Goal: Task Accomplishment & Management: Manage account settings

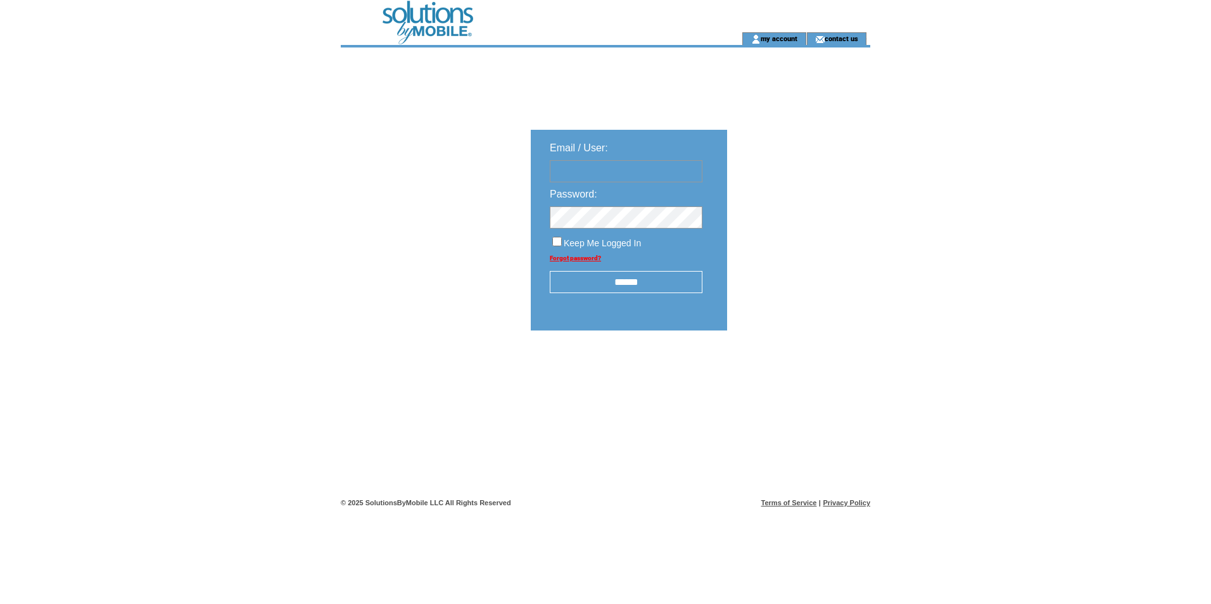
type input "**********"
click at [628, 275] on input "******" at bounding box center [626, 282] width 153 height 22
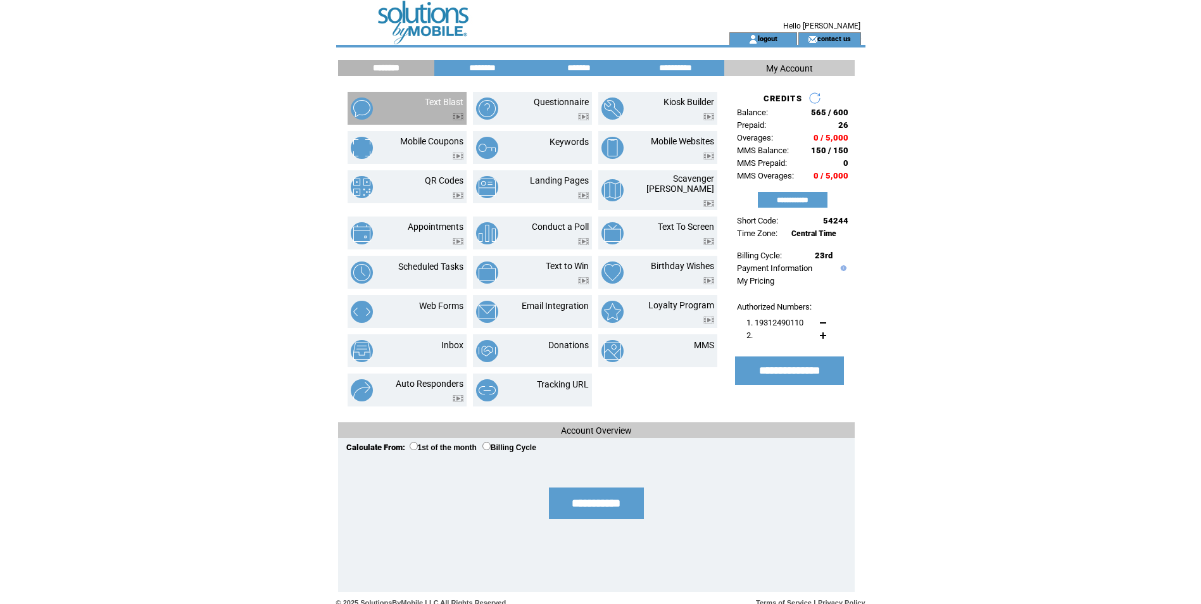
click at [417, 113] on td "Text Blast" at bounding box center [429, 108] width 68 height 23
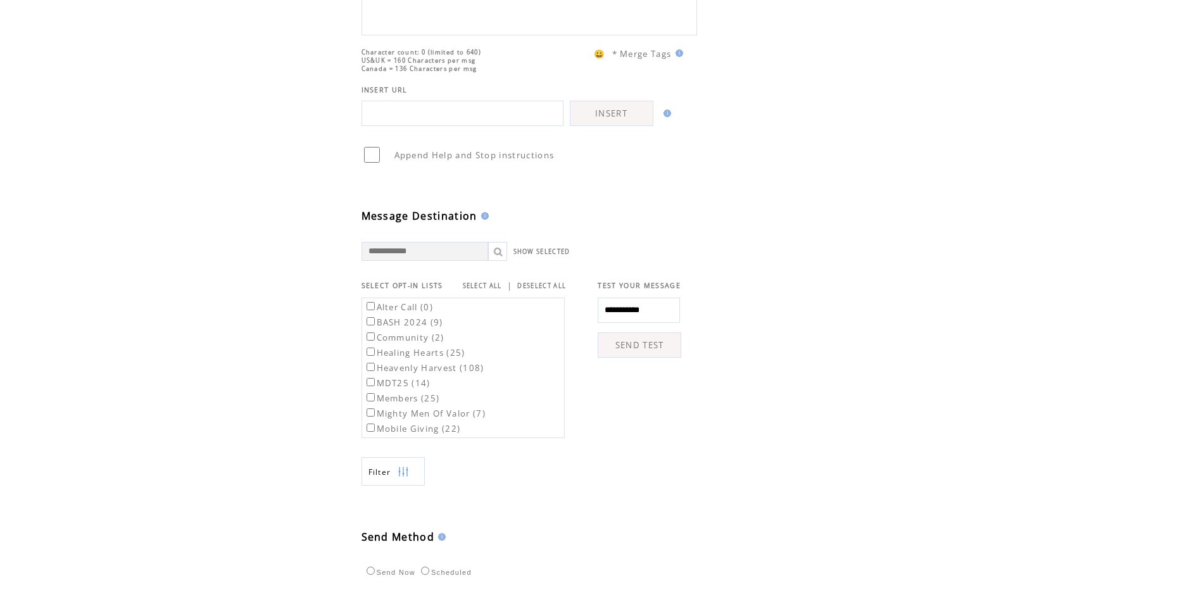
scroll to position [190, 0]
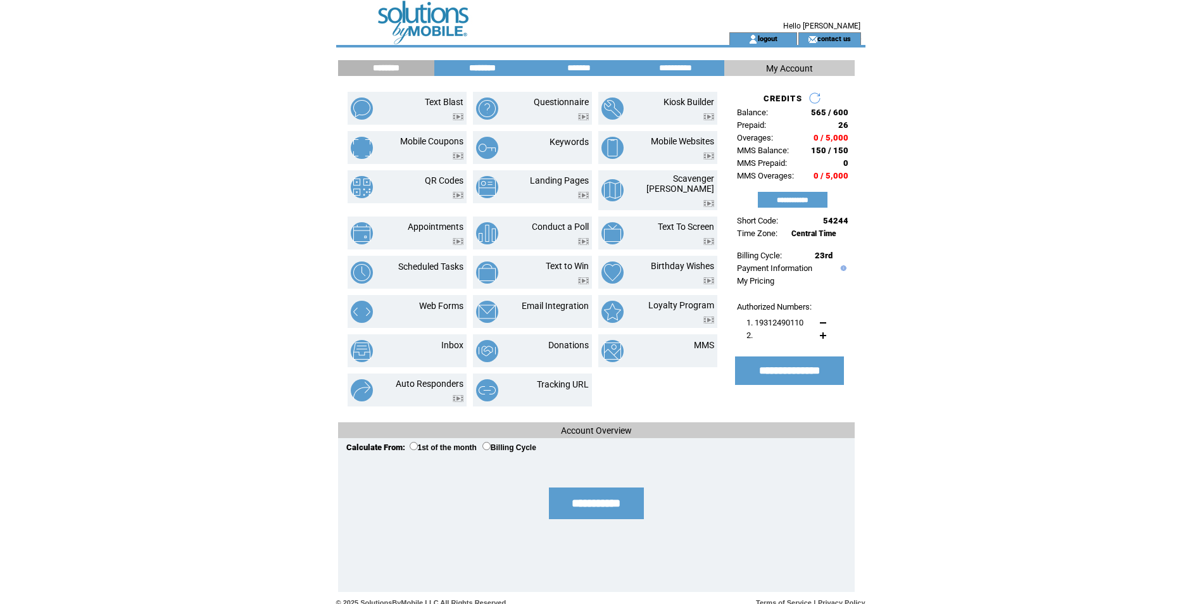
click at [486, 66] on input "********" at bounding box center [482, 68] width 95 height 11
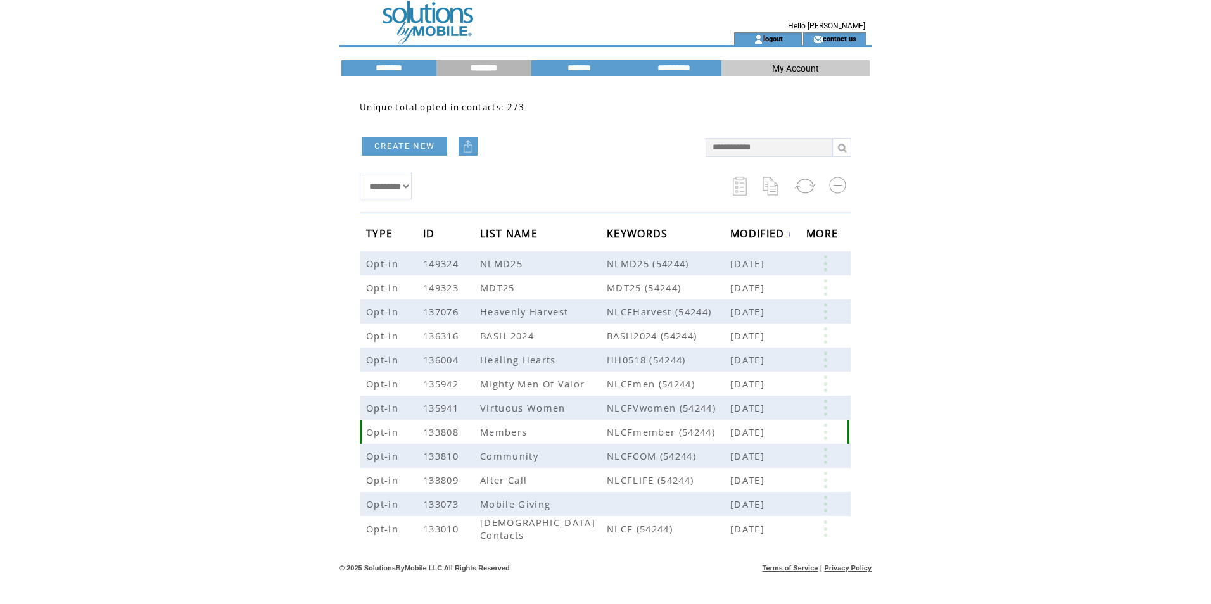
click at [515, 430] on span "Members" at bounding box center [505, 432] width 50 height 13
click at [827, 436] on link at bounding box center [825, 432] width 38 height 16
click at [744, 473] on table "EDIT DELETE 25" at bounding box center [769, 457] width 91 height 63
click at [816, 437] on link at bounding box center [825, 432] width 38 height 16
click at [723, 477] on link at bounding box center [723, 477] width 11 height 11
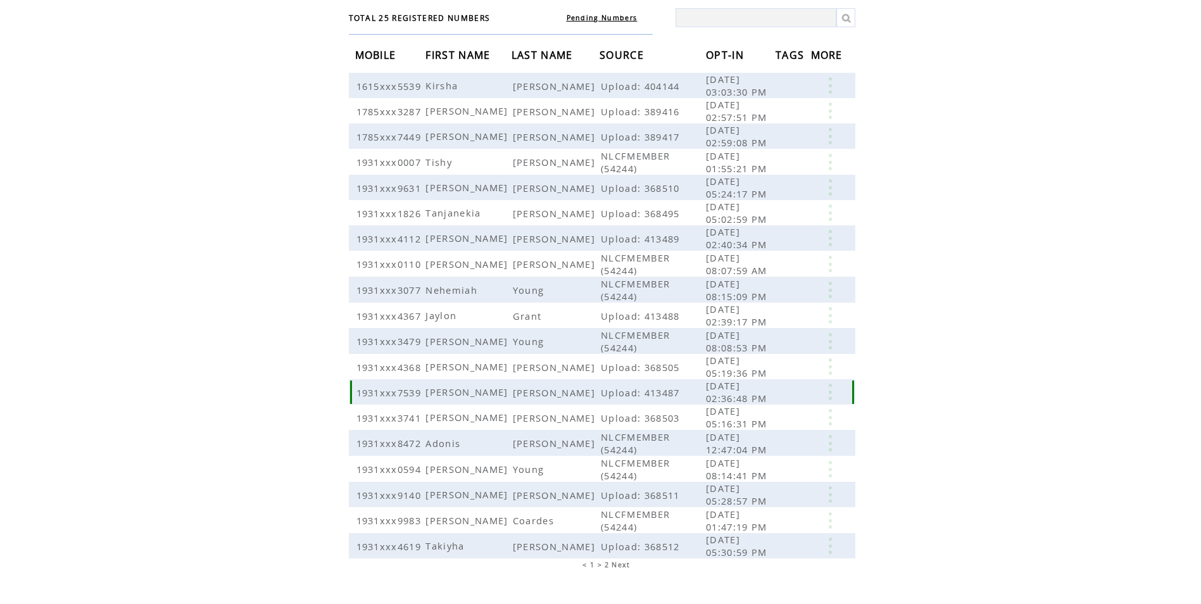
scroll to position [115, 0]
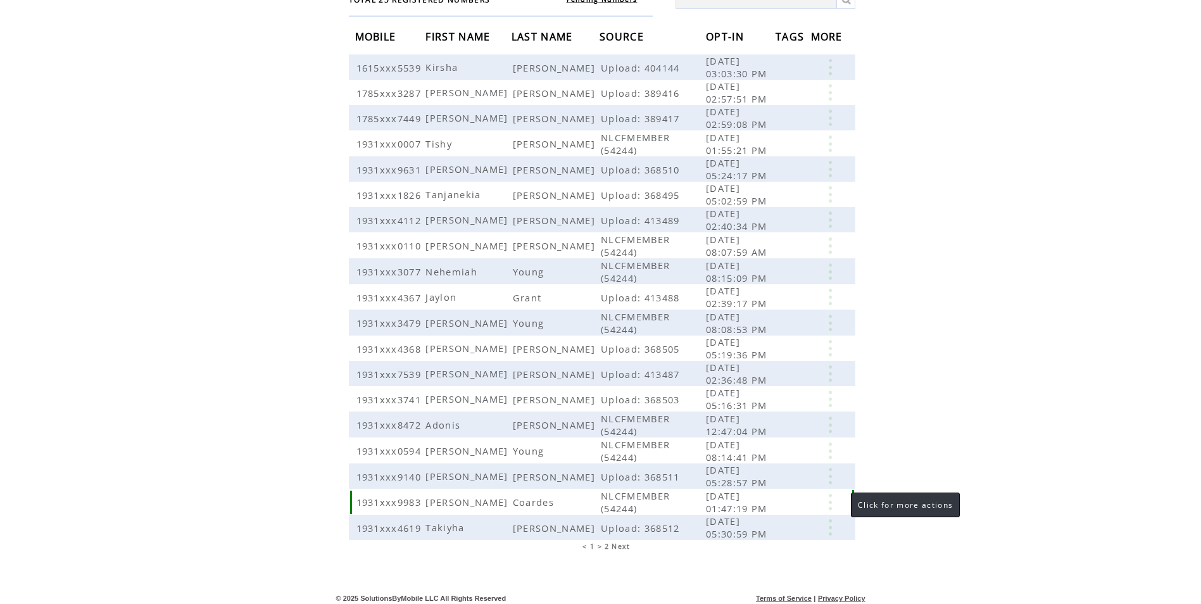
click at [831, 497] on link at bounding box center [830, 502] width 38 height 16
click at [768, 516] on link "EDIT" at bounding box center [761, 515] width 21 height 11
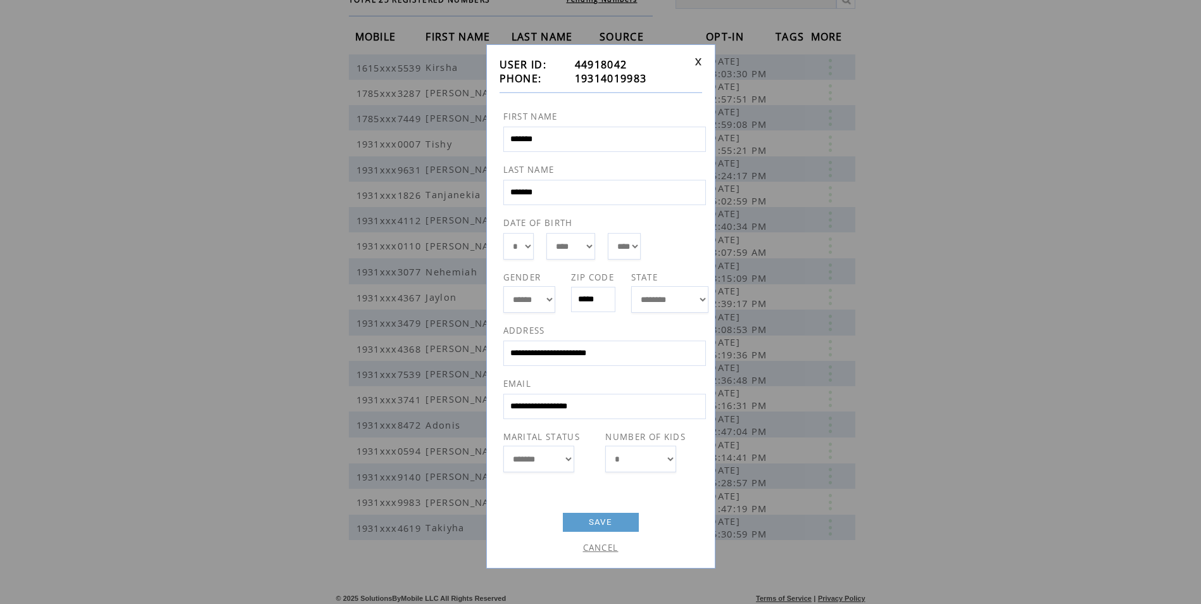
click at [599, 551] on link "CANCEL" at bounding box center [600, 547] width 35 height 11
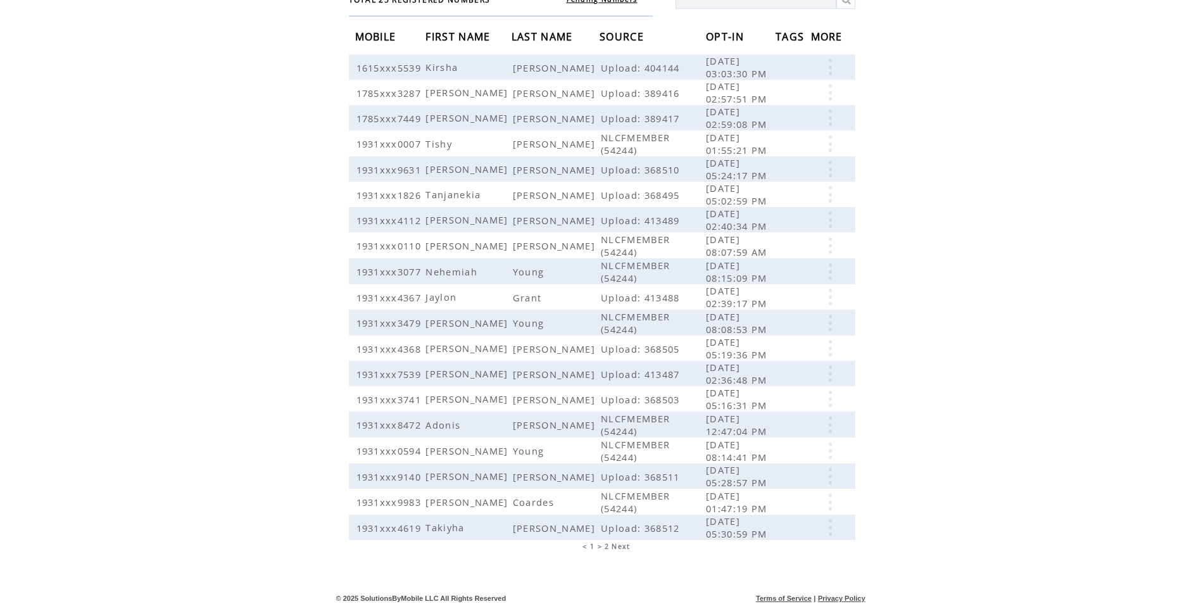
click at [607, 542] on span "2" at bounding box center [607, 546] width 4 height 9
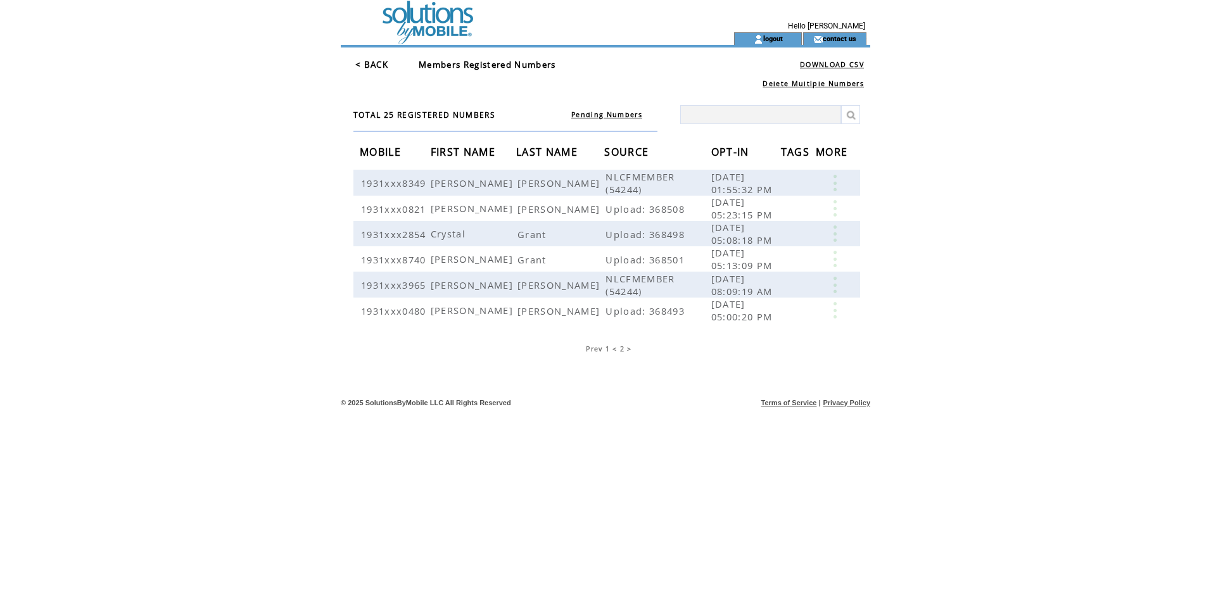
click at [614, 358] on td "Prev 1 < 2 >" at bounding box center [610, 355] width 520 height 24
click at [607, 350] on span "1" at bounding box center [607, 348] width 4 height 9
